Goal: Ask a question

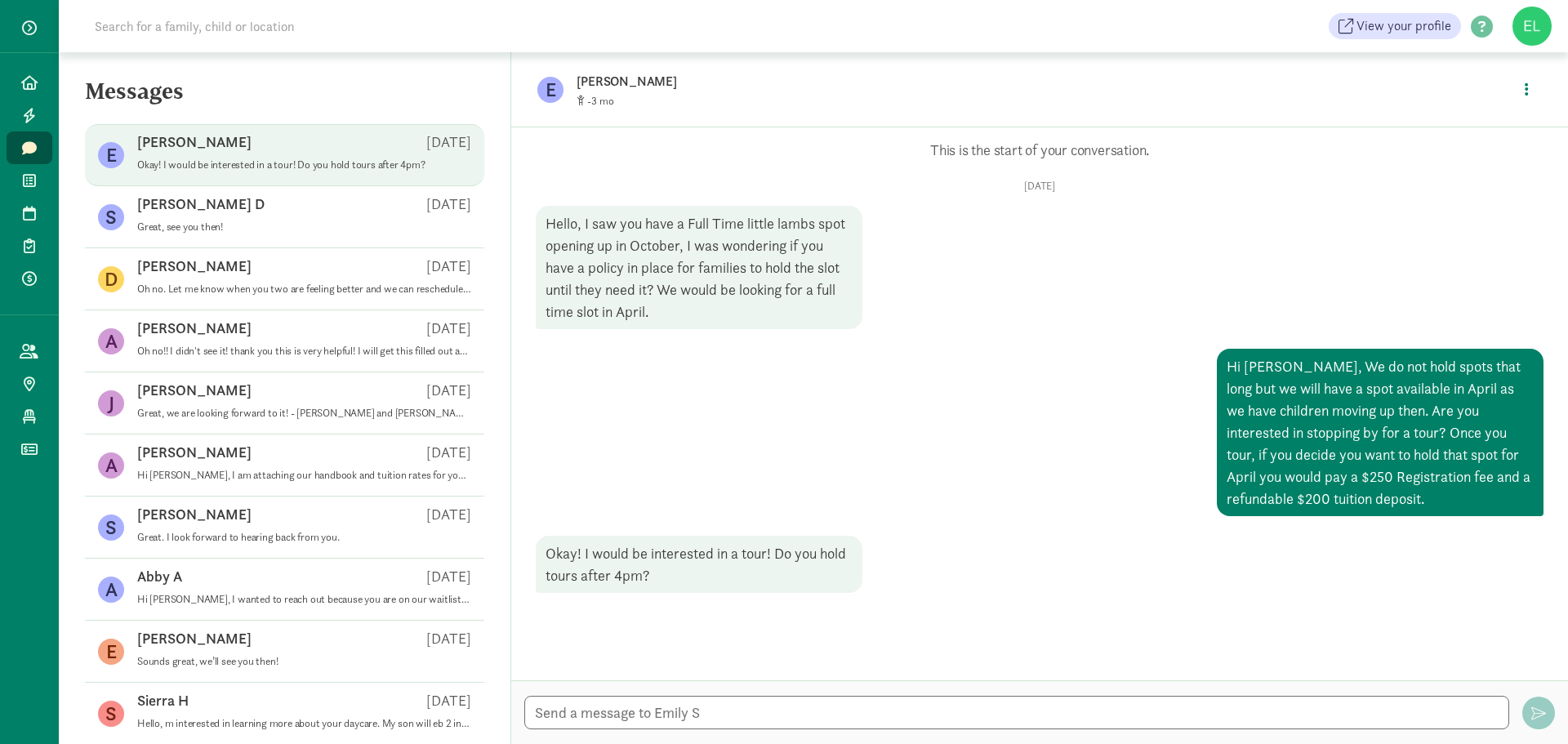
click at [713, 712] on textarea at bounding box center [1016, 712] width 984 height 34
type textarea "y"
drag, startPoint x: 959, startPoint y: 714, endPoint x: 522, endPoint y: 724, distance: 437.1
click at [522, 724] on div "Yes. I have the most availability on Mondays, Thursdays and Fridays Yes. I have…" at bounding box center [1039, 711] width 1057 height 64
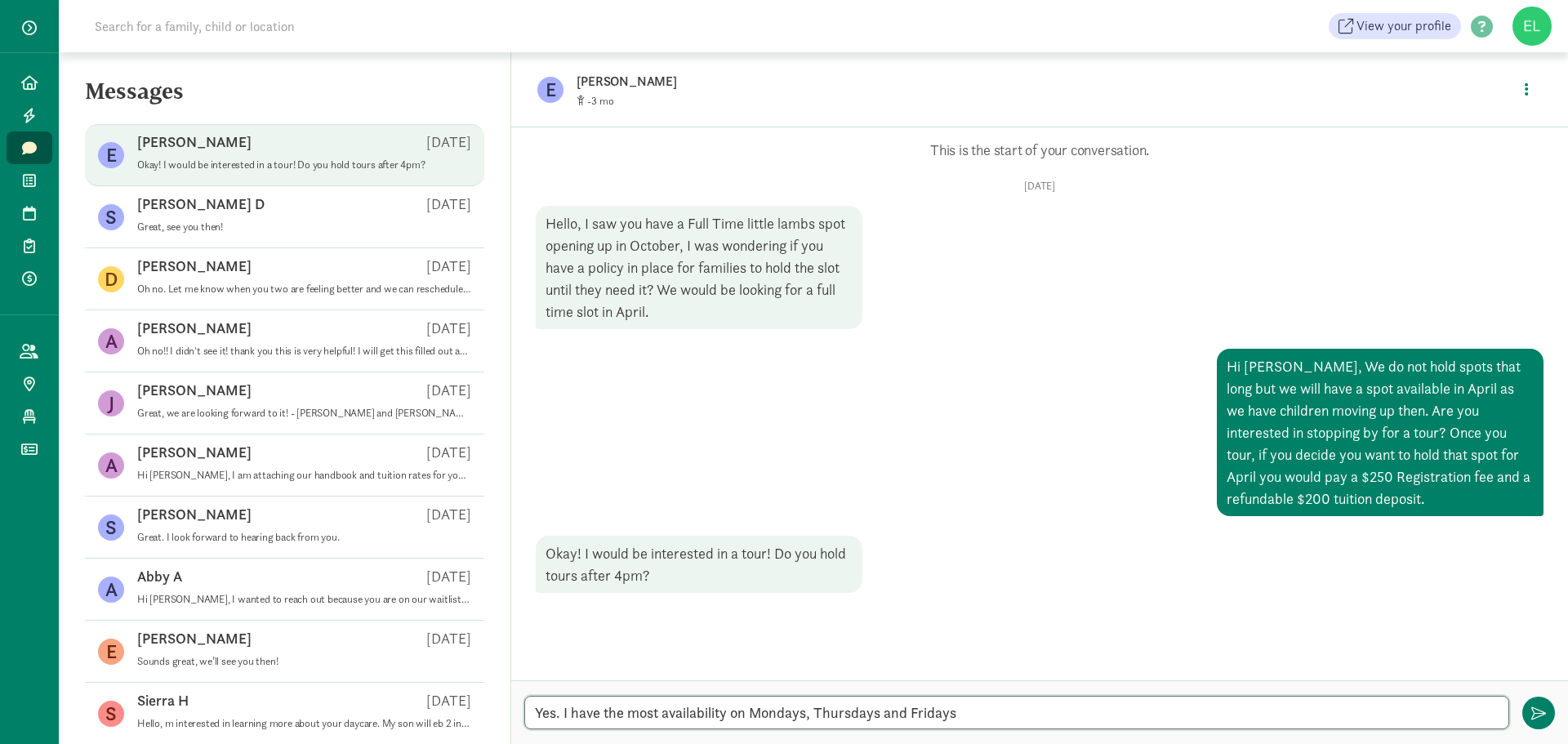
click at [987, 715] on textarea "Yes. I have the most availability on Mondays, Thursdays and Fridays" at bounding box center [1016, 712] width 984 height 34
click at [808, 719] on textarea "Yes. I have the most availability on Mondays, Thursdays and Fridays" at bounding box center [1016, 712] width 984 height 34
click at [869, 714] on textarea "Yes. I have the most availability [DATE], Thursdays and Fridays" at bounding box center [1016, 712] width 984 height 34
click at [961, 720] on textarea "Yes. I have the most availability [DATE], [DATE] and Fridays" at bounding box center [1016, 712] width 984 height 34
click at [1128, 703] on textarea "Yes. I have the most availability [DATE], [DATE] and [DATE] to accommodate a la…" at bounding box center [1016, 712] width 984 height 34
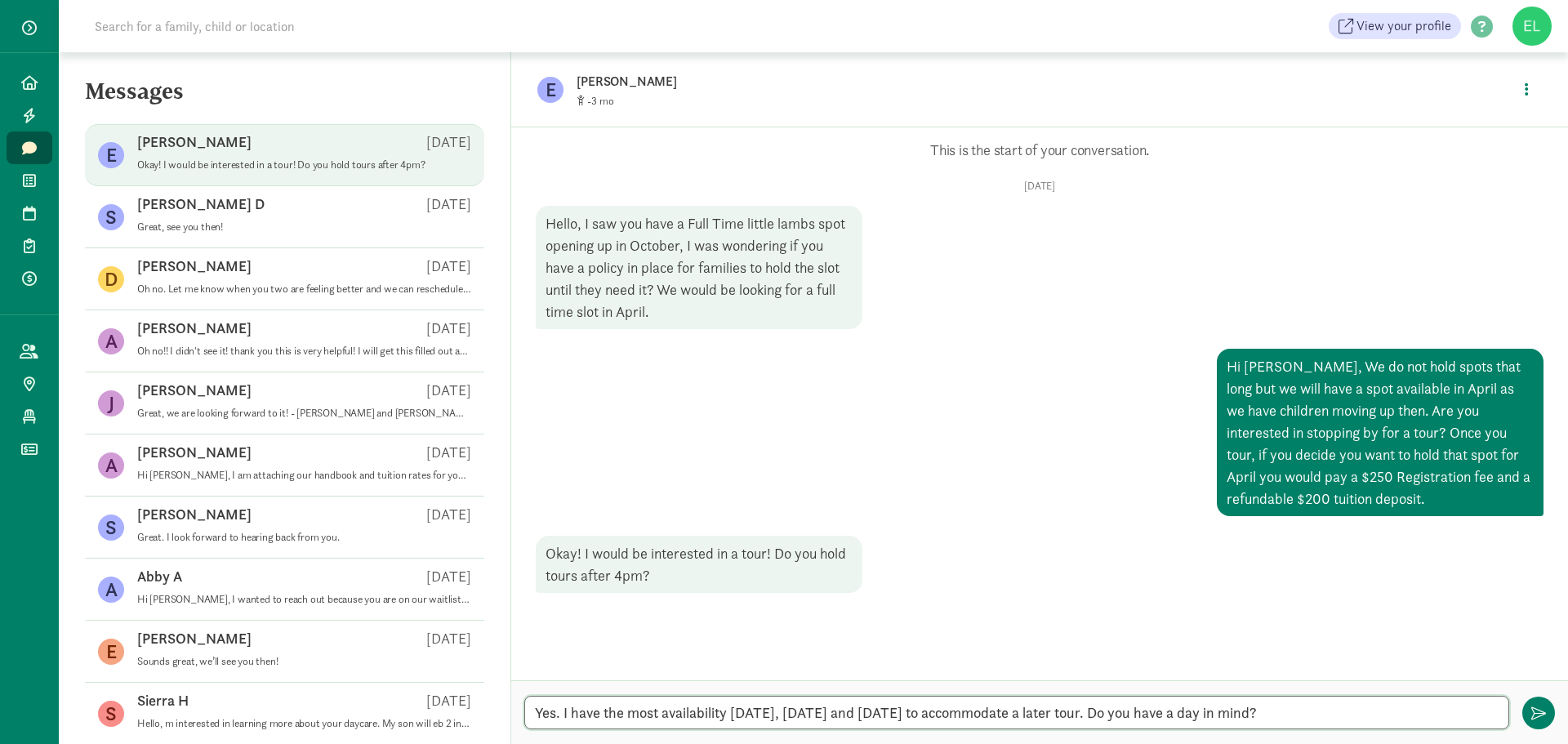
type textarea "Yes. I have the most availability [DATE], [DATE] and [DATE] to accommodate a la…"
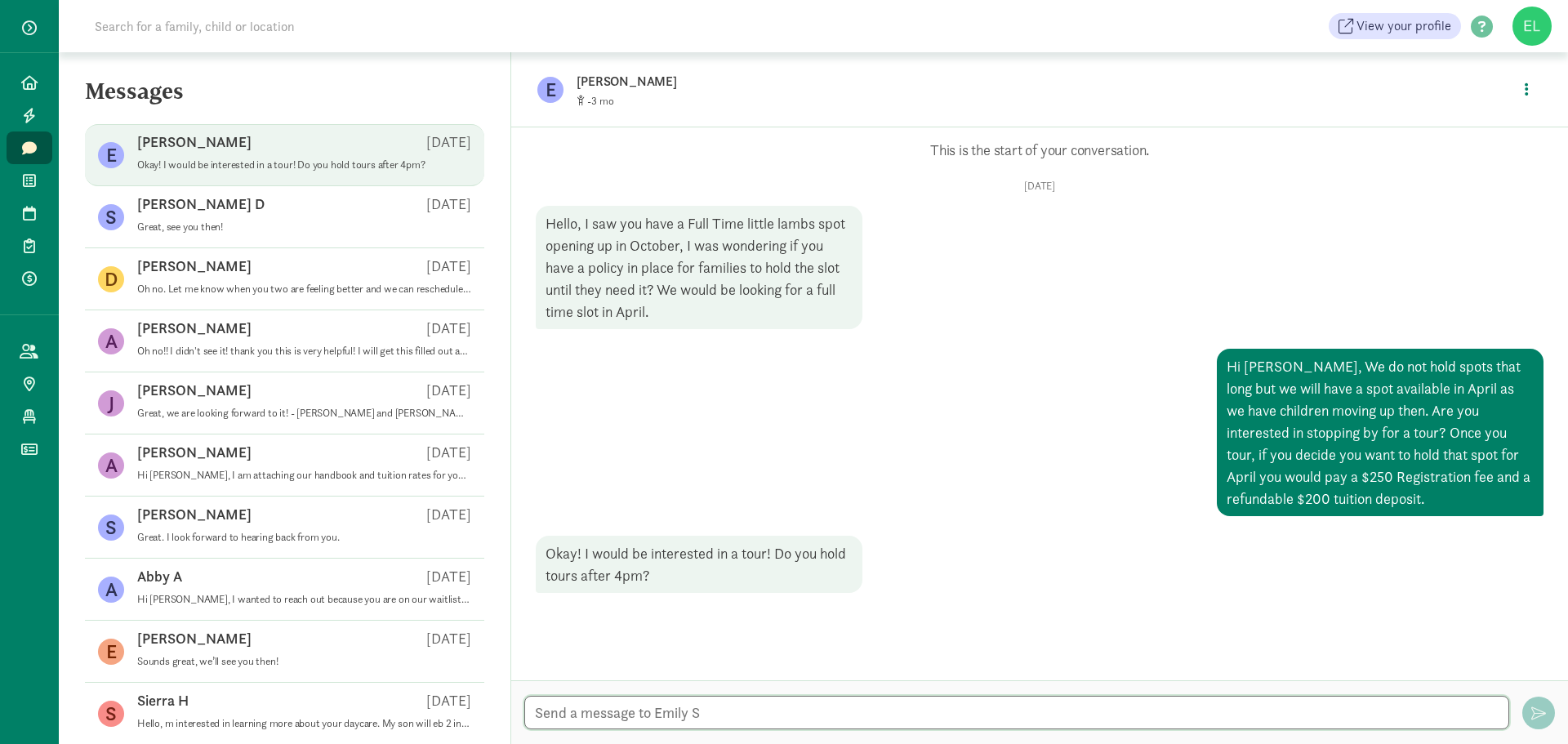
scroll to position [31, 0]
